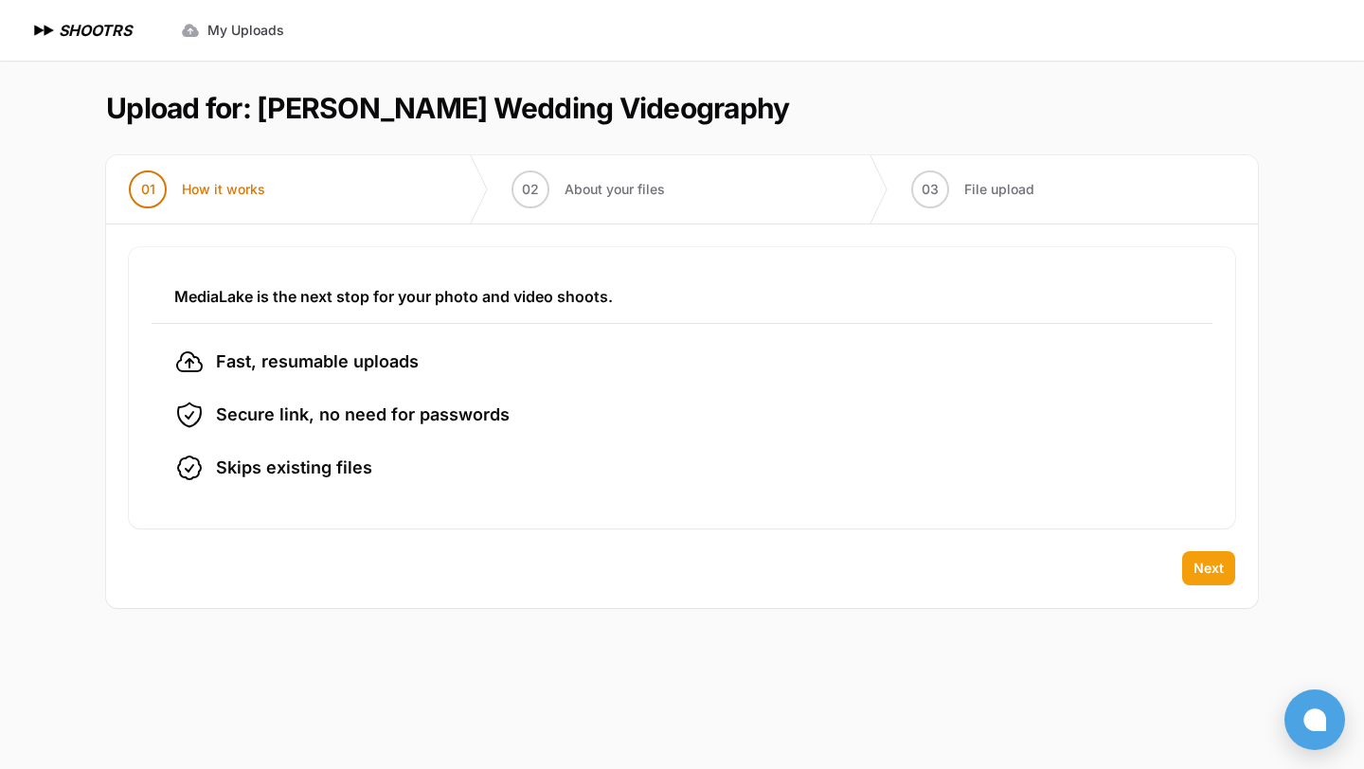
click at [1211, 570] on span "Next" at bounding box center [1209, 568] width 30 height 19
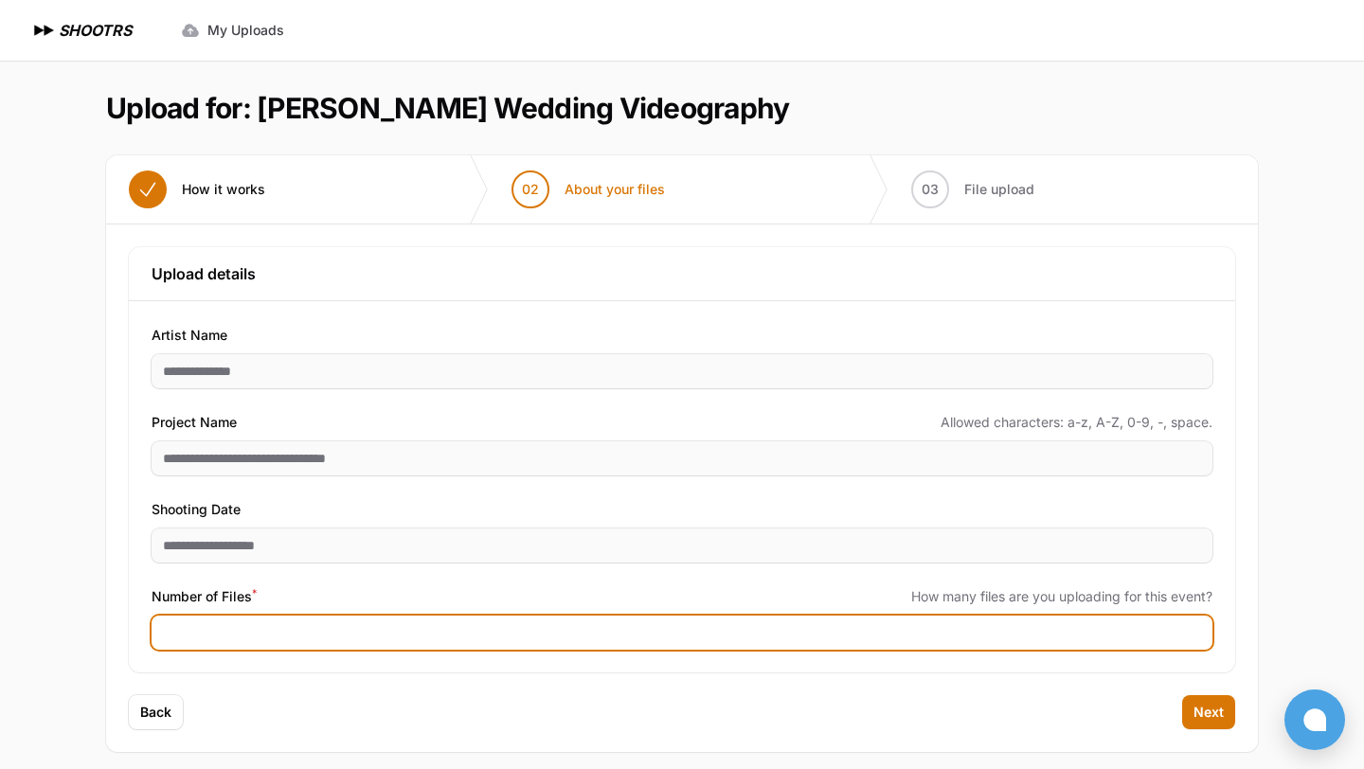
click at [342, 648] on input "Number of Files *" at bounding box center [682, 633] width 1061 height 34
type input "***"
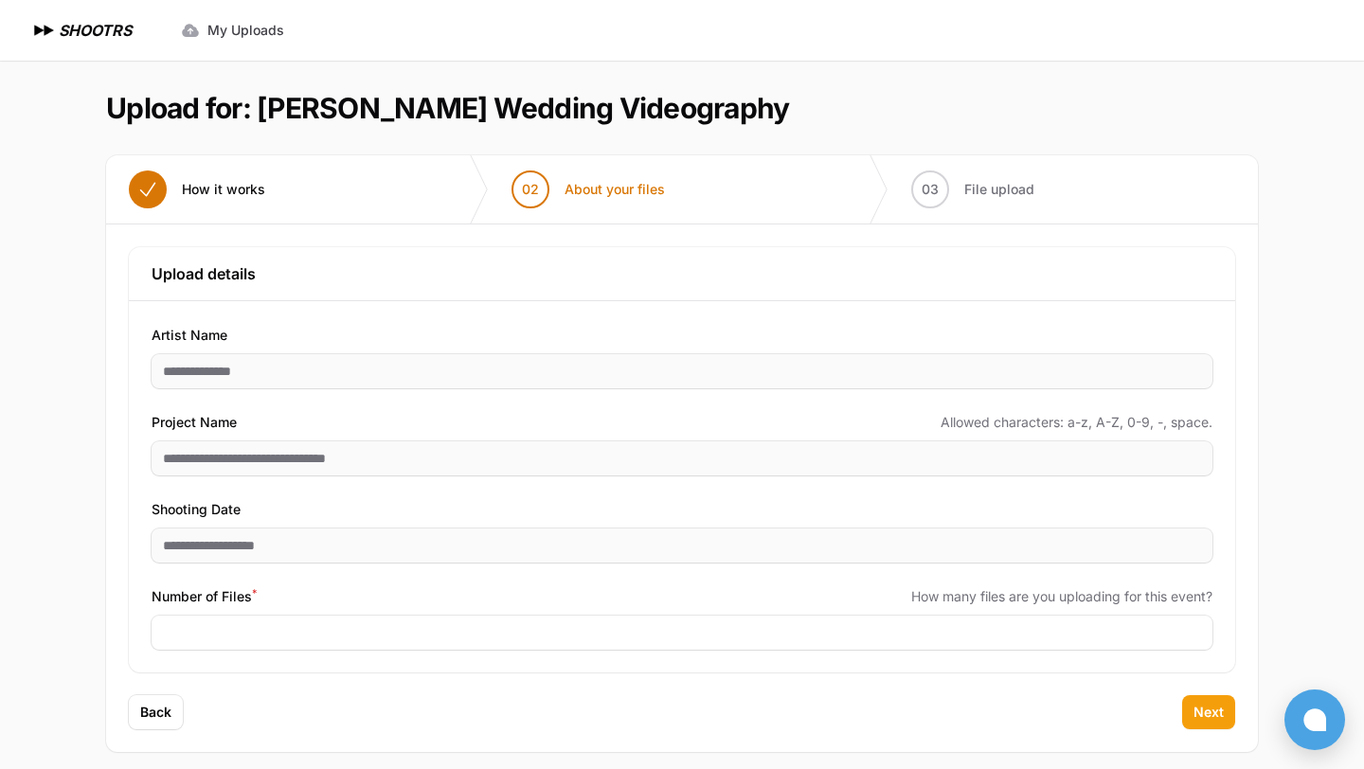
click at [1205, 716] on span "Next" at bounding box center [1209, 712] width 30 height 19
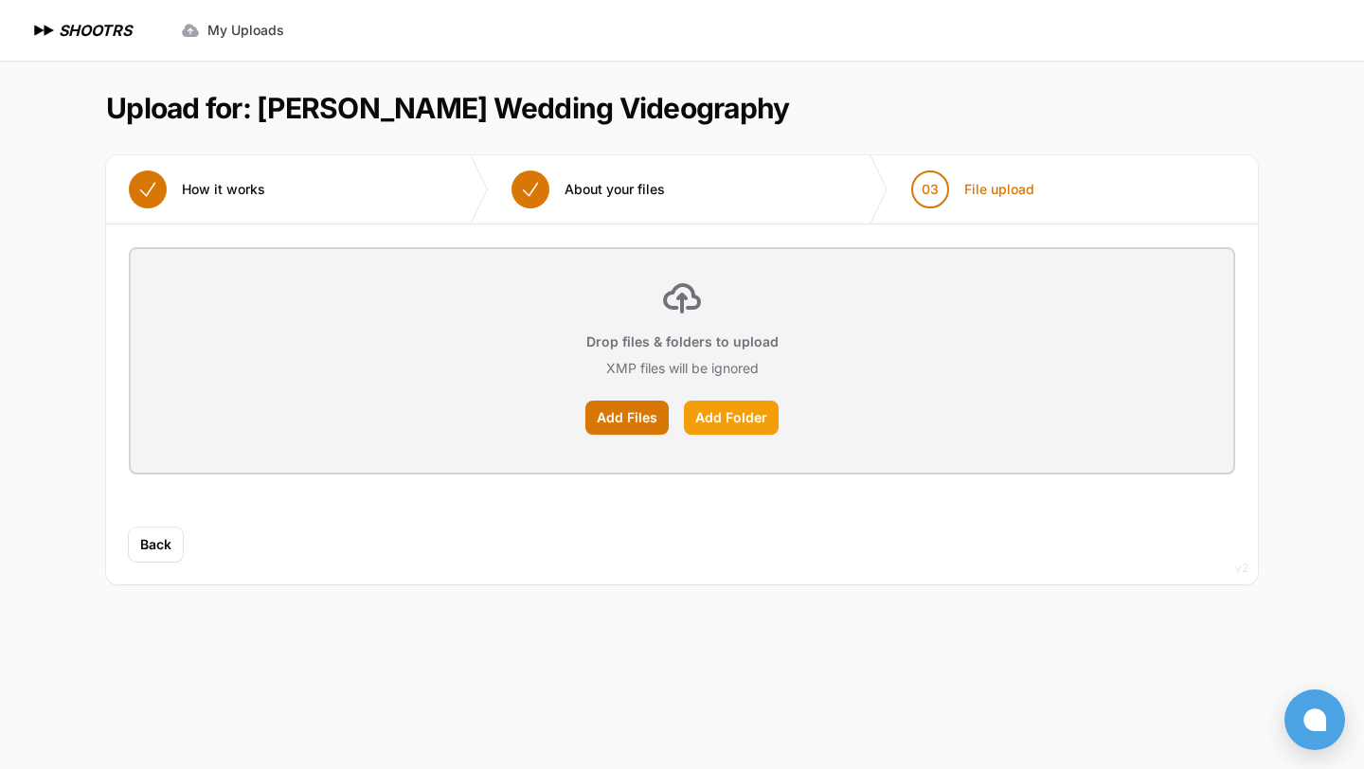
click at [729, 422] on label "Add Folder" at bounding box center [731, 418] width 95 height 34
click at [0, 0] on input "Add Folder" at bounding box center [0, 0] width 0 height 0
